Goal: Book appointment/travel/reservation

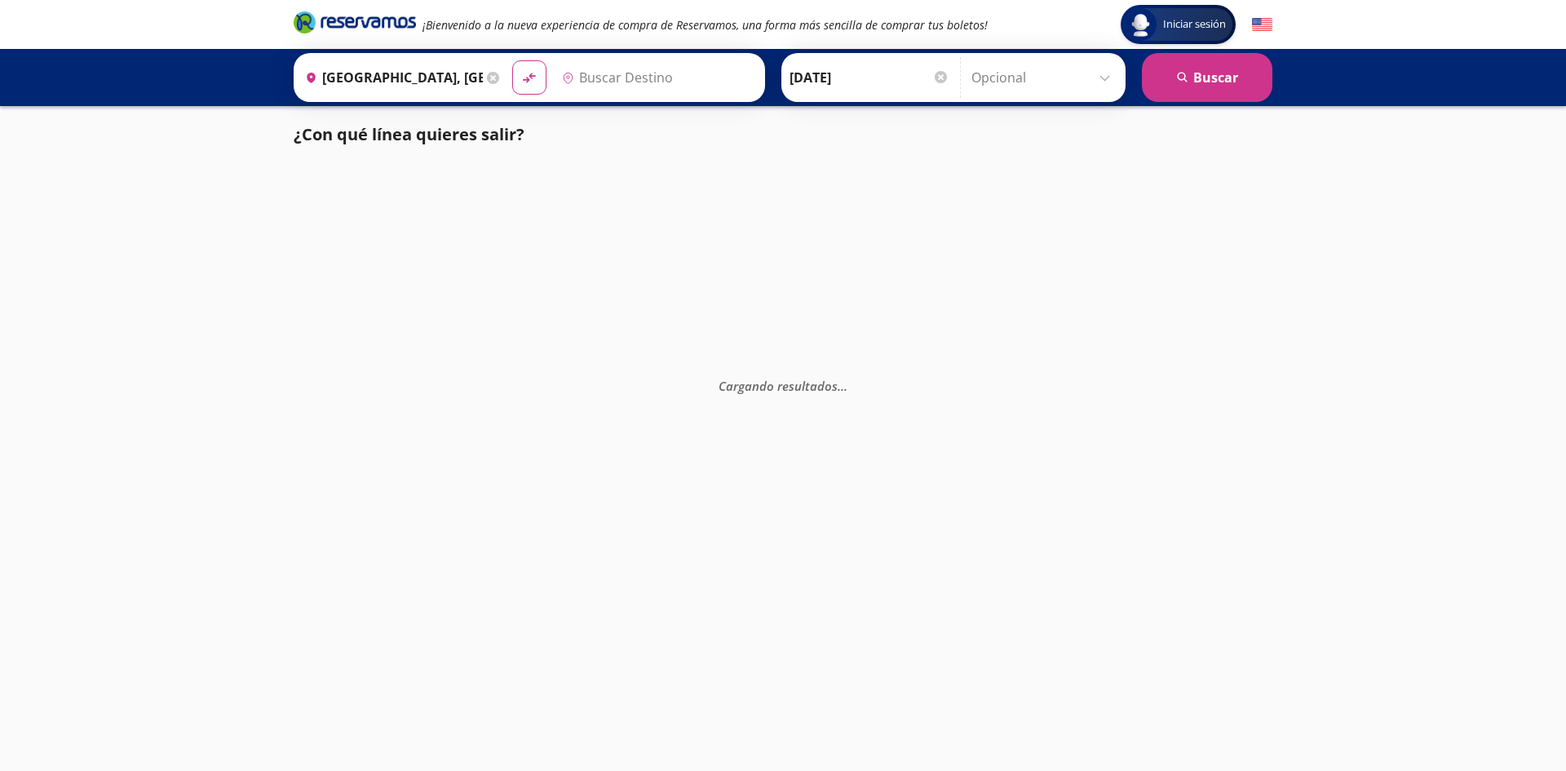
type input "[GEOGRAPHIC_DATA], [GEOGRAPHIC_DATA]"
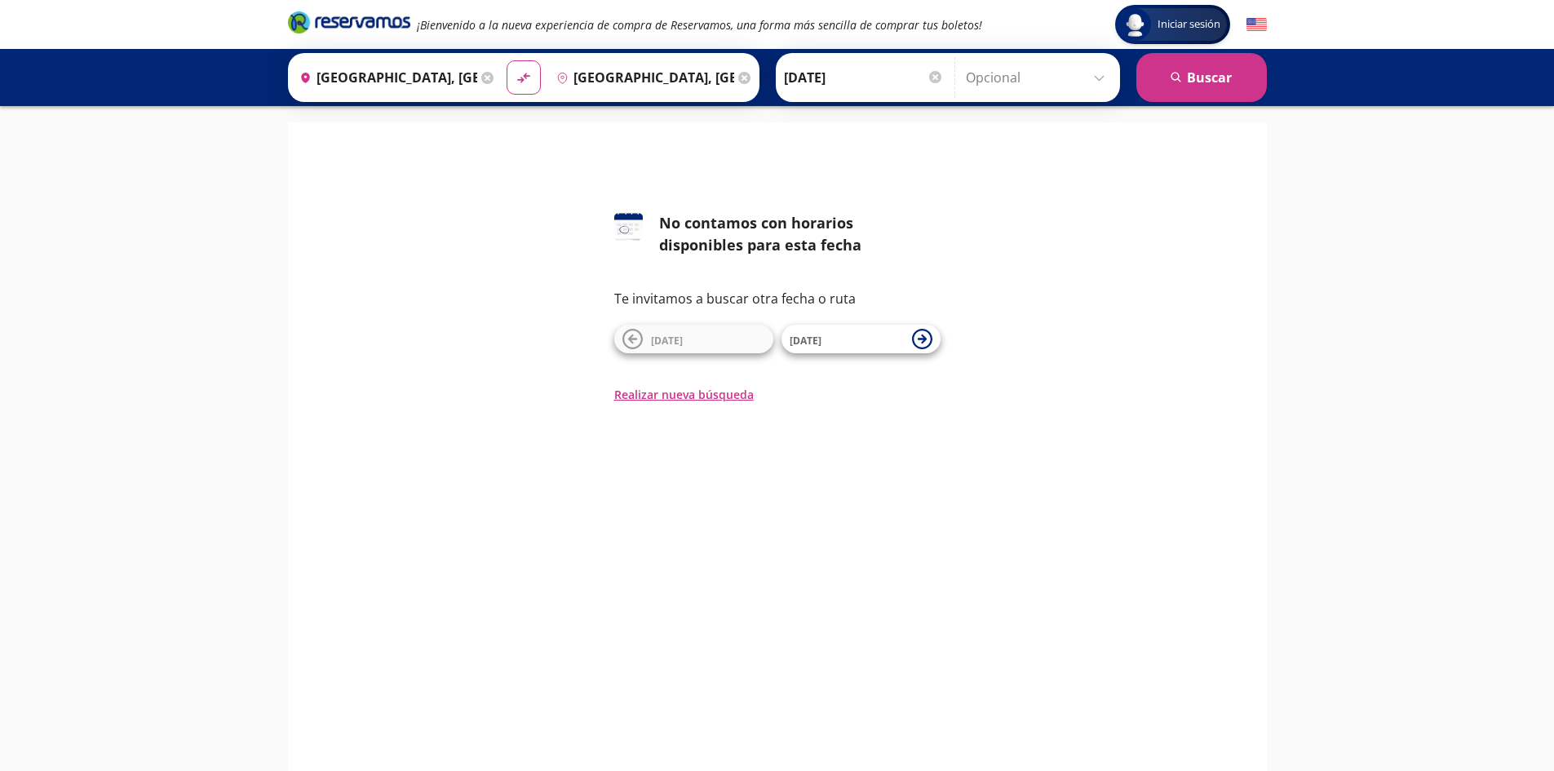
click at [905, 81] on input "[DATE]" at bounding box center [864, 77] width 160 height 41
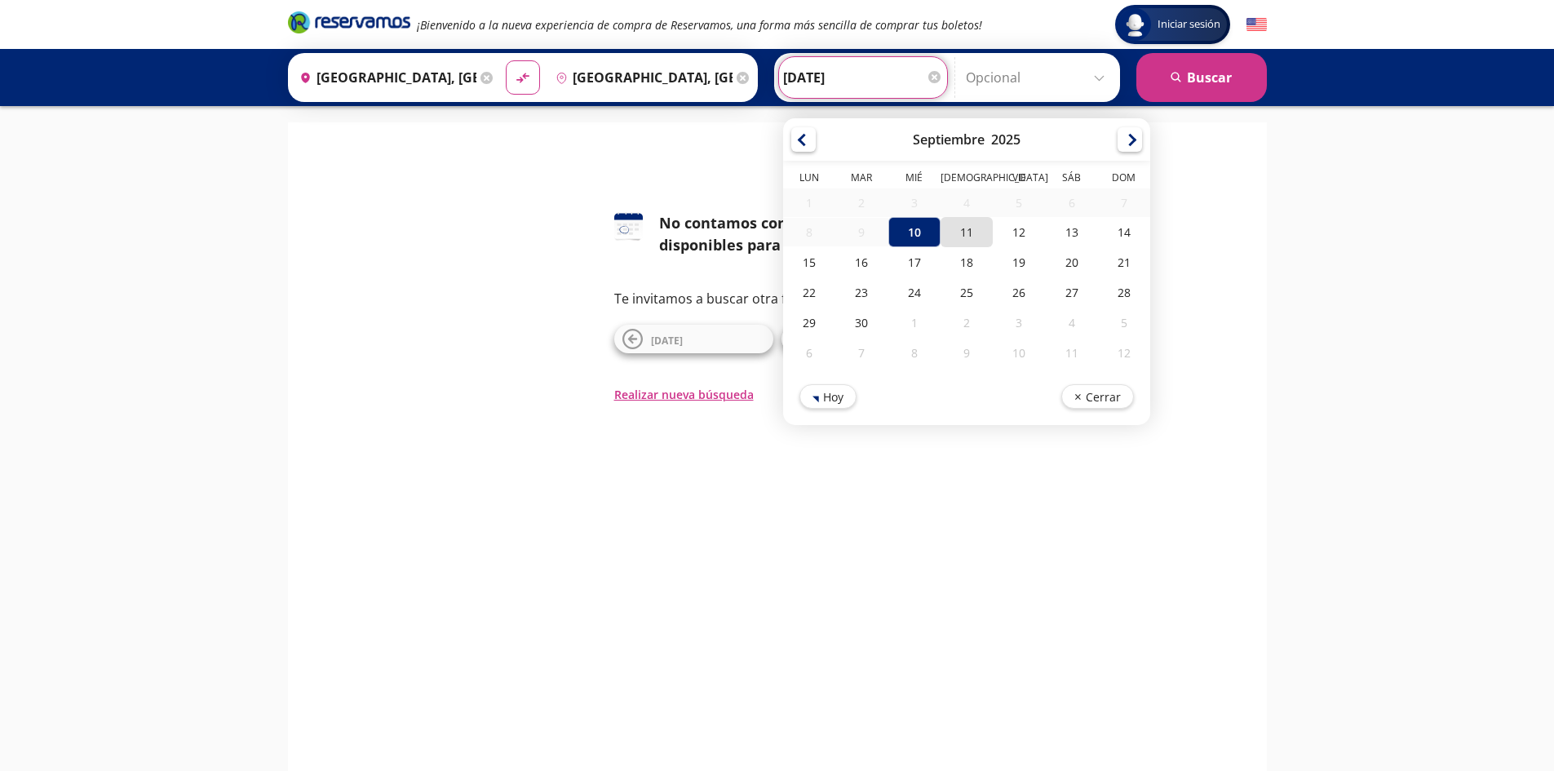
click at [958, 234] on div "11" at bounding box center [966, 232] width 52 height 30
type input "11-Sep-25"
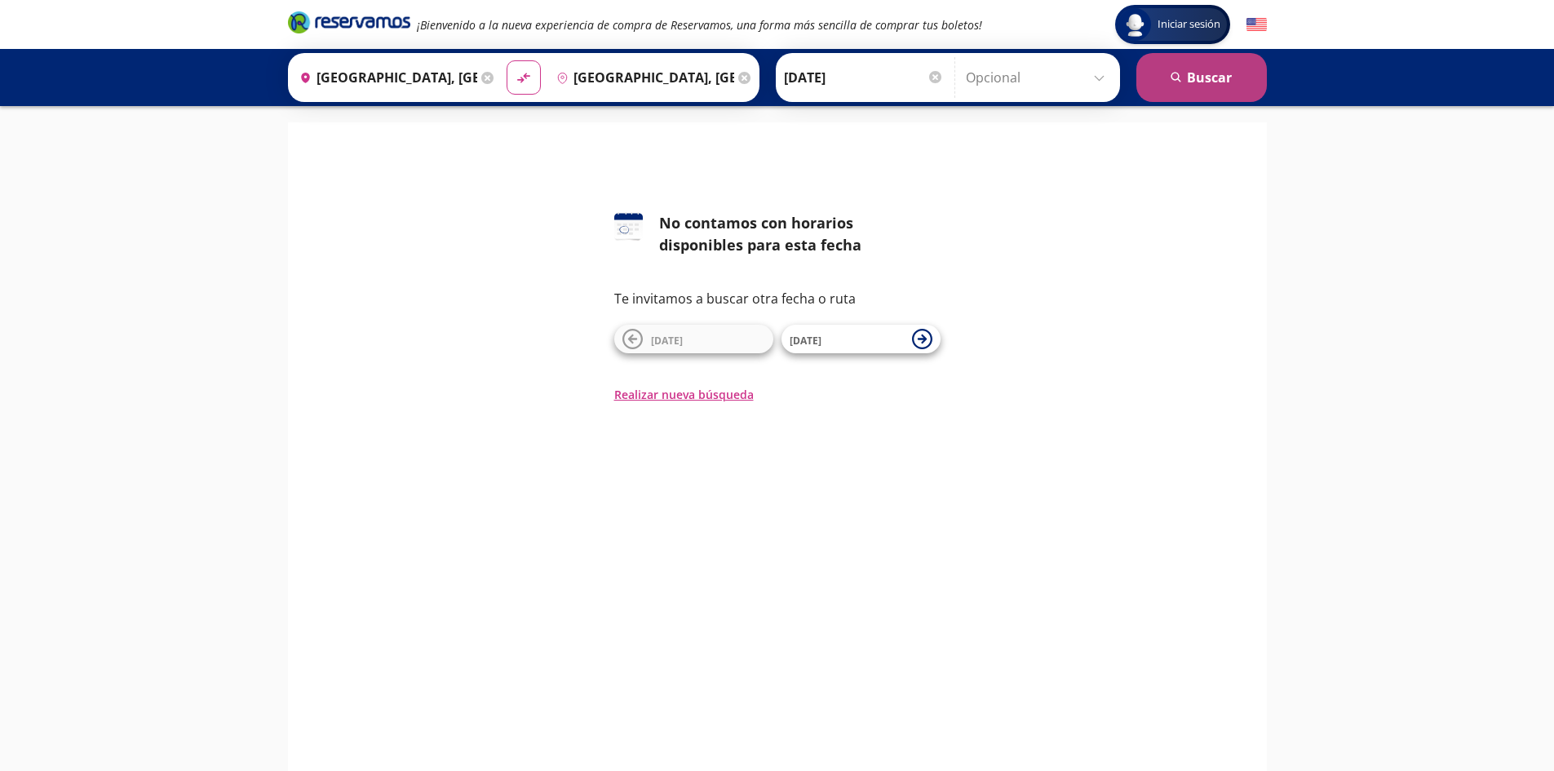
click at [1210, 75] on button "search Buscar" at bounding box center [1201, 77] width 131 height 49
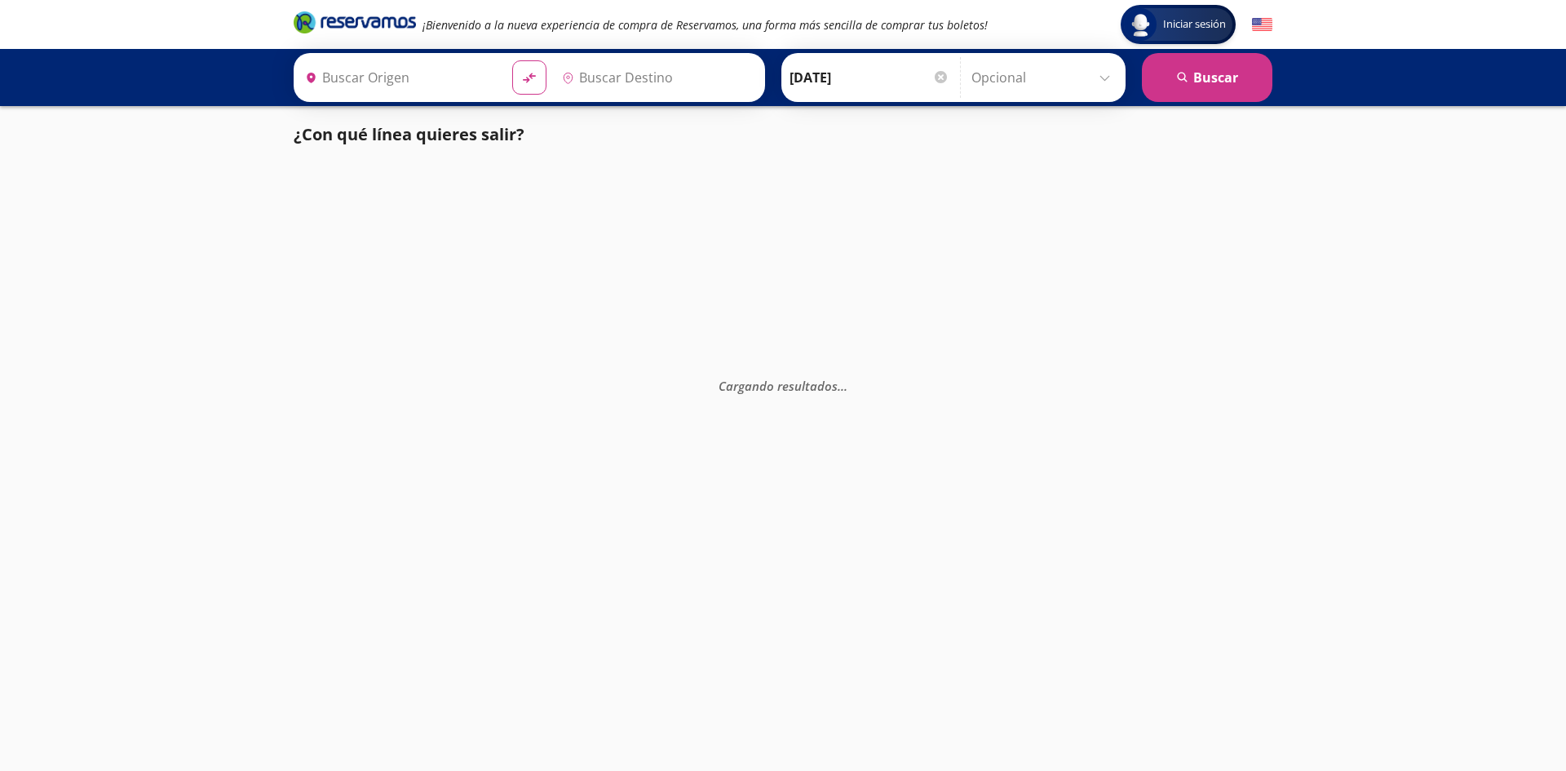
type input "Aguascalientes, Aguascalientes"
type input "Torreón, Coahuila"
type input "Aguascalientes, Aguascalientes"
type input "Torreón, Coahuila"
